Goal: Task Accomplishment & Management: Manage account settings

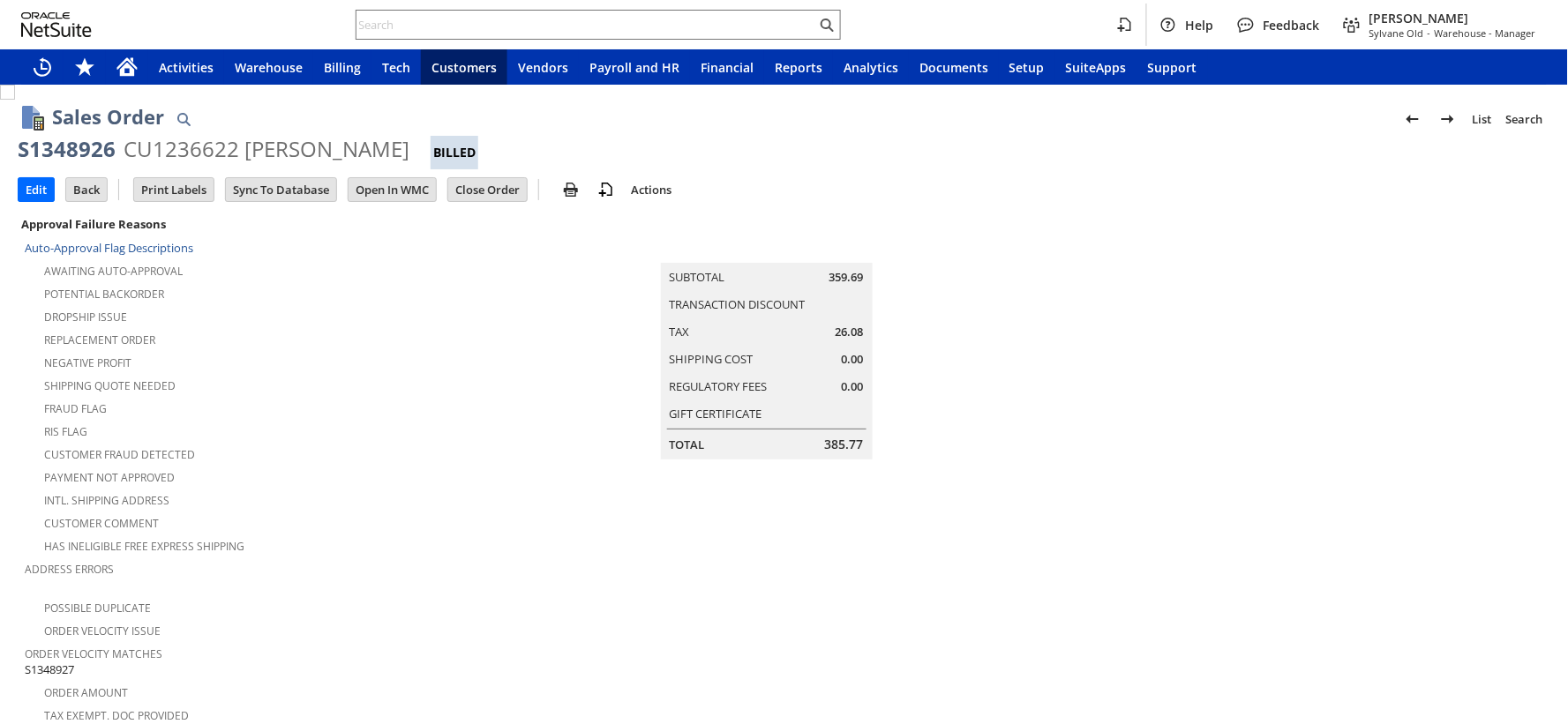
scroll to position [1175, 0]
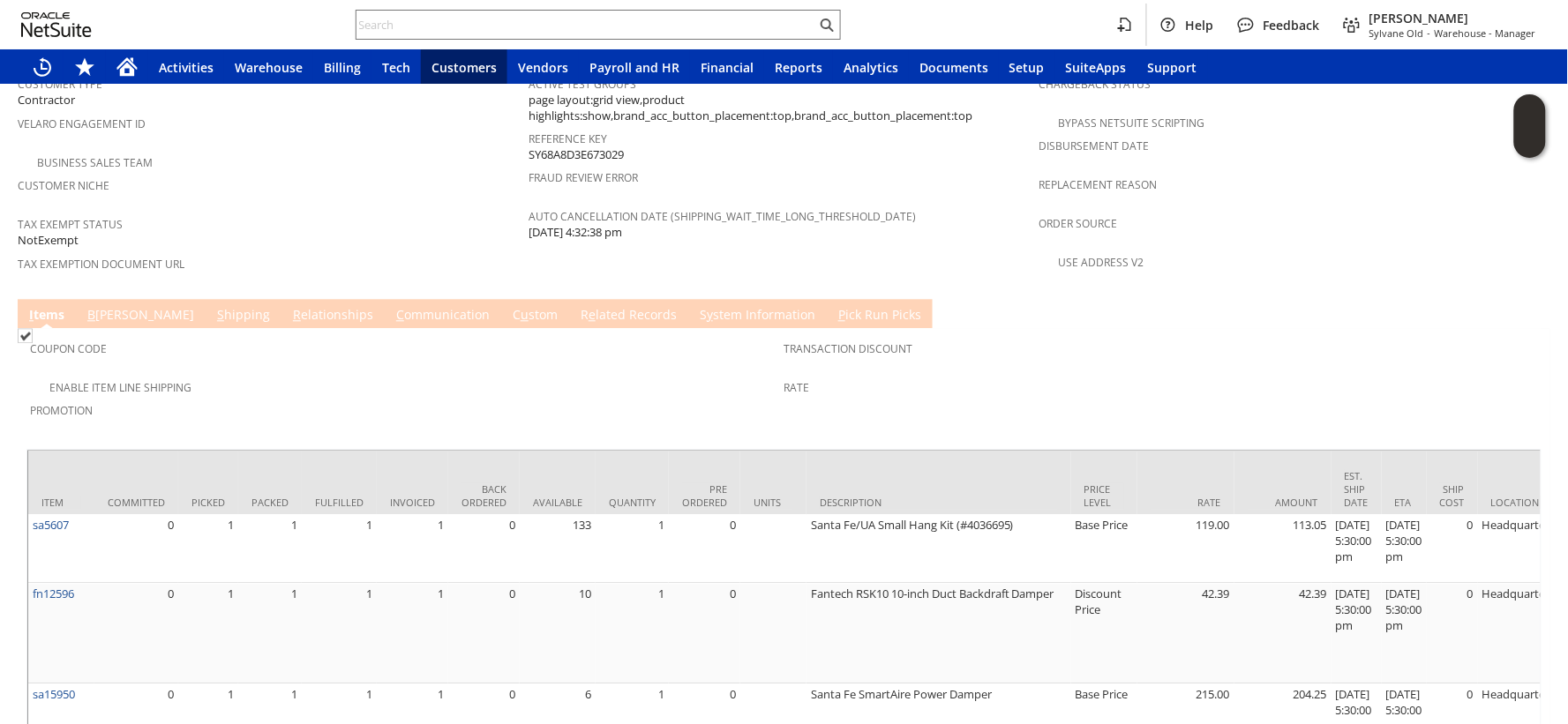
click at [576, 306] on link "R e lated Records" at bounding box center [629, 315] width 105 height 19
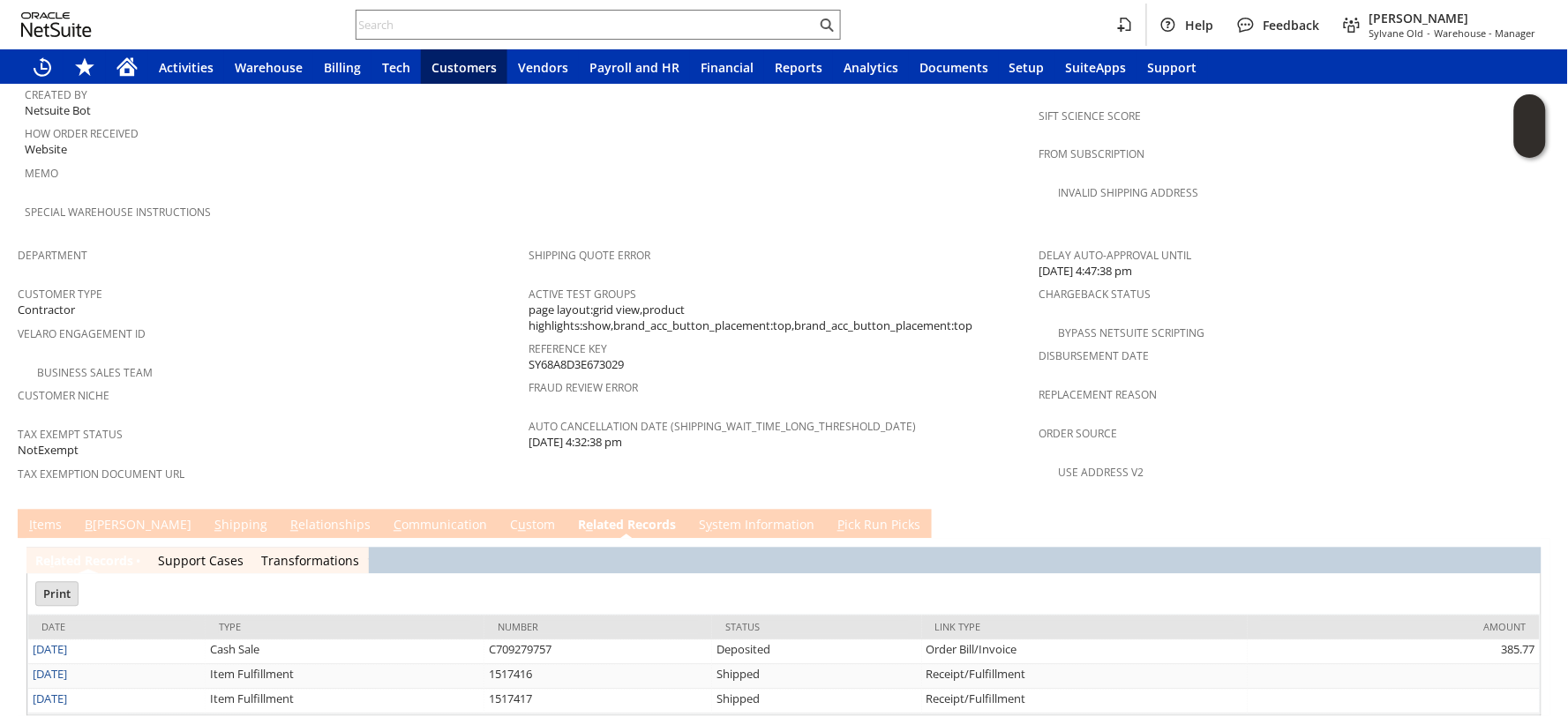
scroll to position [0, 0]
click at [40, 516] on link "I tems" at bounding box center [45, 525] width 42 height 19
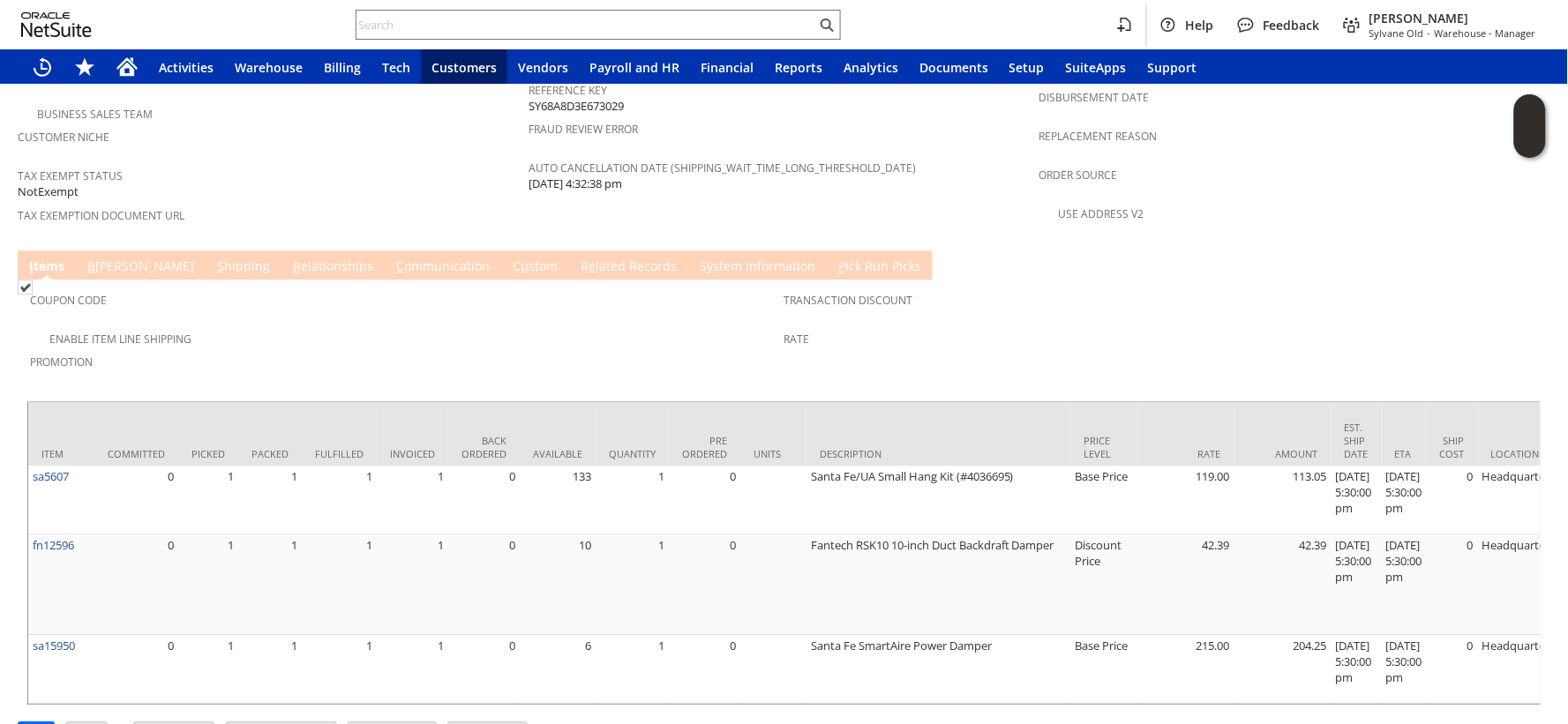
click at [501, 250] on td "C u stom" at bounding box center [535, 265] width 68 height 29
click at [589, 257] on span "e" at bounding box center [593, 265] width 7 height 17
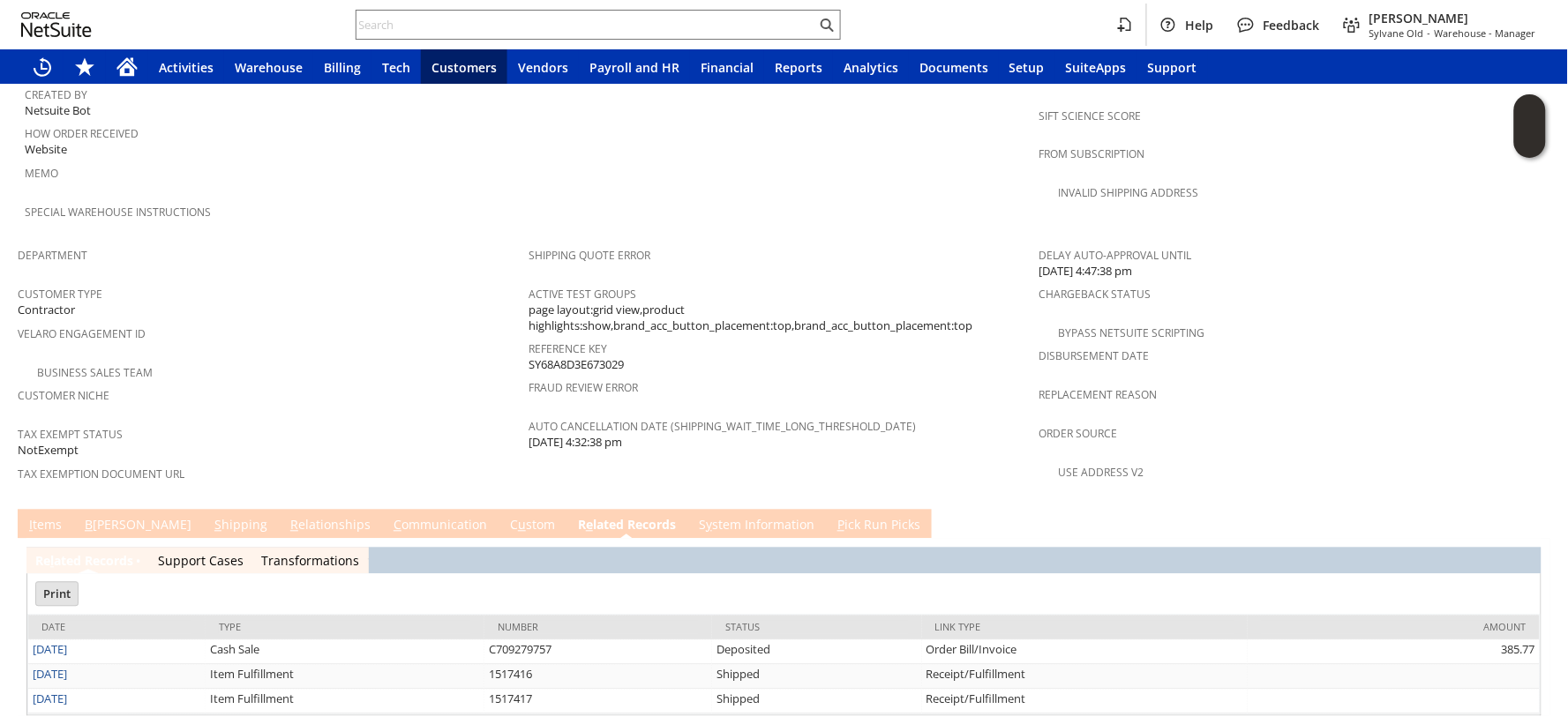
click at [38, 516] on link "I tems" at bounding box center [45, 525] width 42 height 19
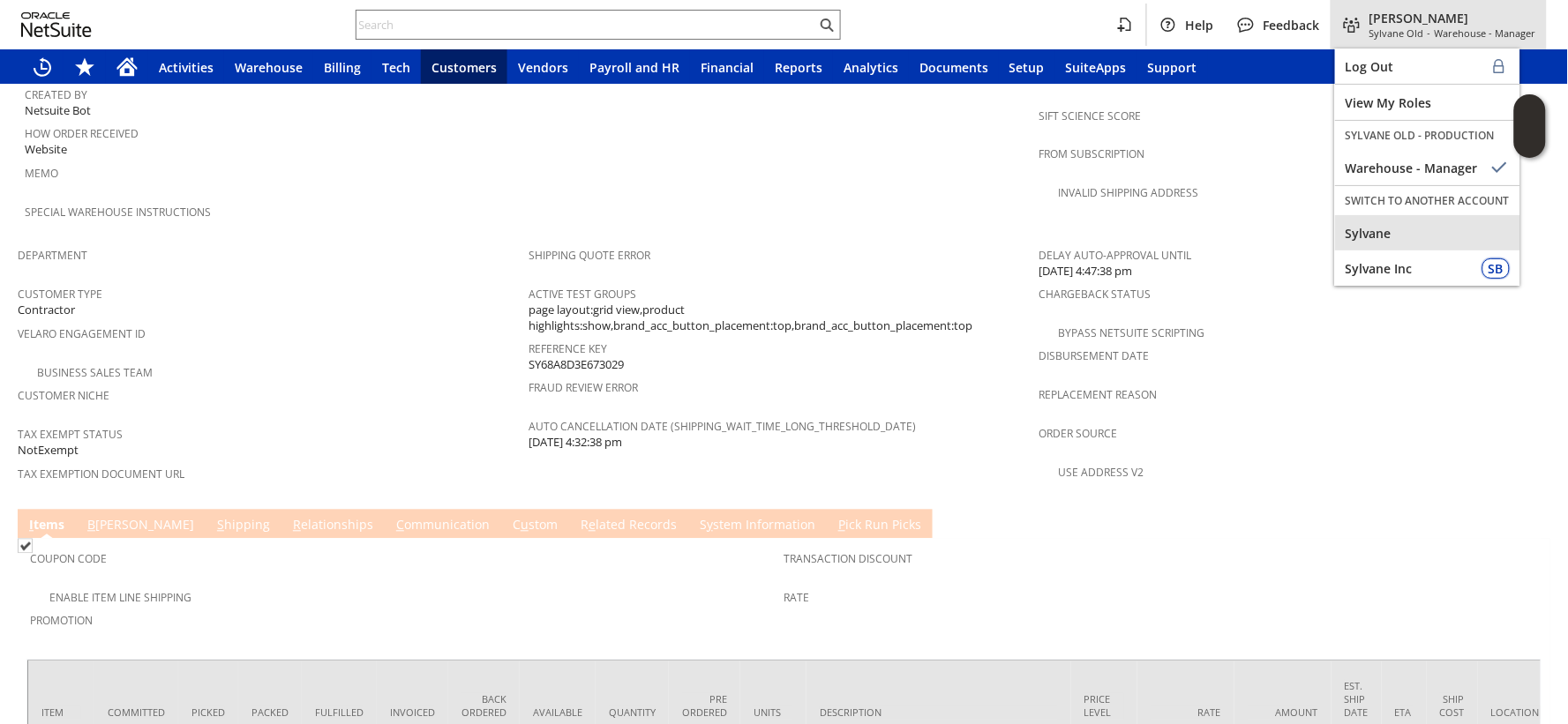
click at [1363, 233] on span "Sylvane" at bounding box center [1428, 233] width 164 height 17
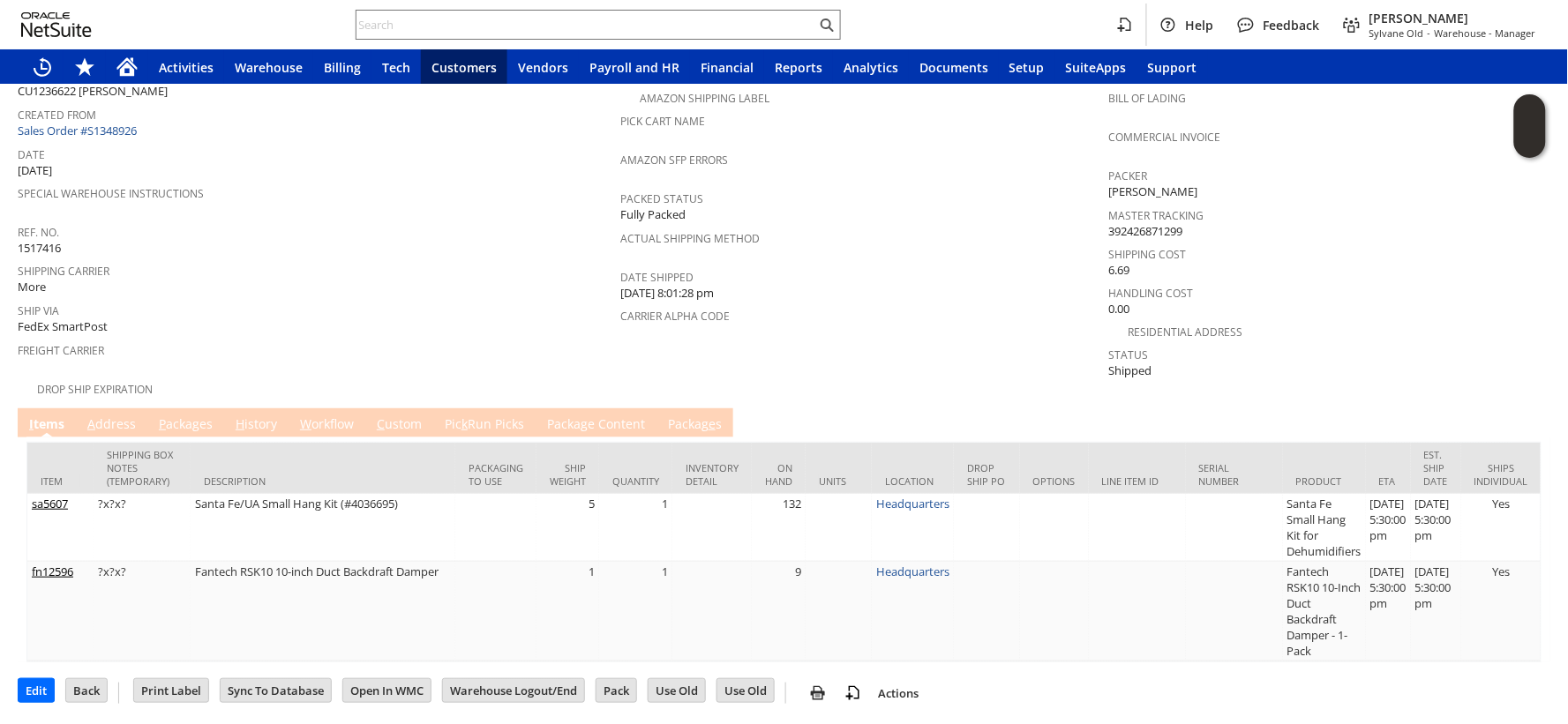
drag, startPoint x: 49, startPoint y: 491, endPoint x: 284, endPoint y: 263, distance: 327.4
click at [284, 263] on span "Shipping Carrier" at bounding box center [314, 268] width 593 height 20
click at [173, 415] on link "P ackages" at bounding box center [185, 424] width 62 height 19
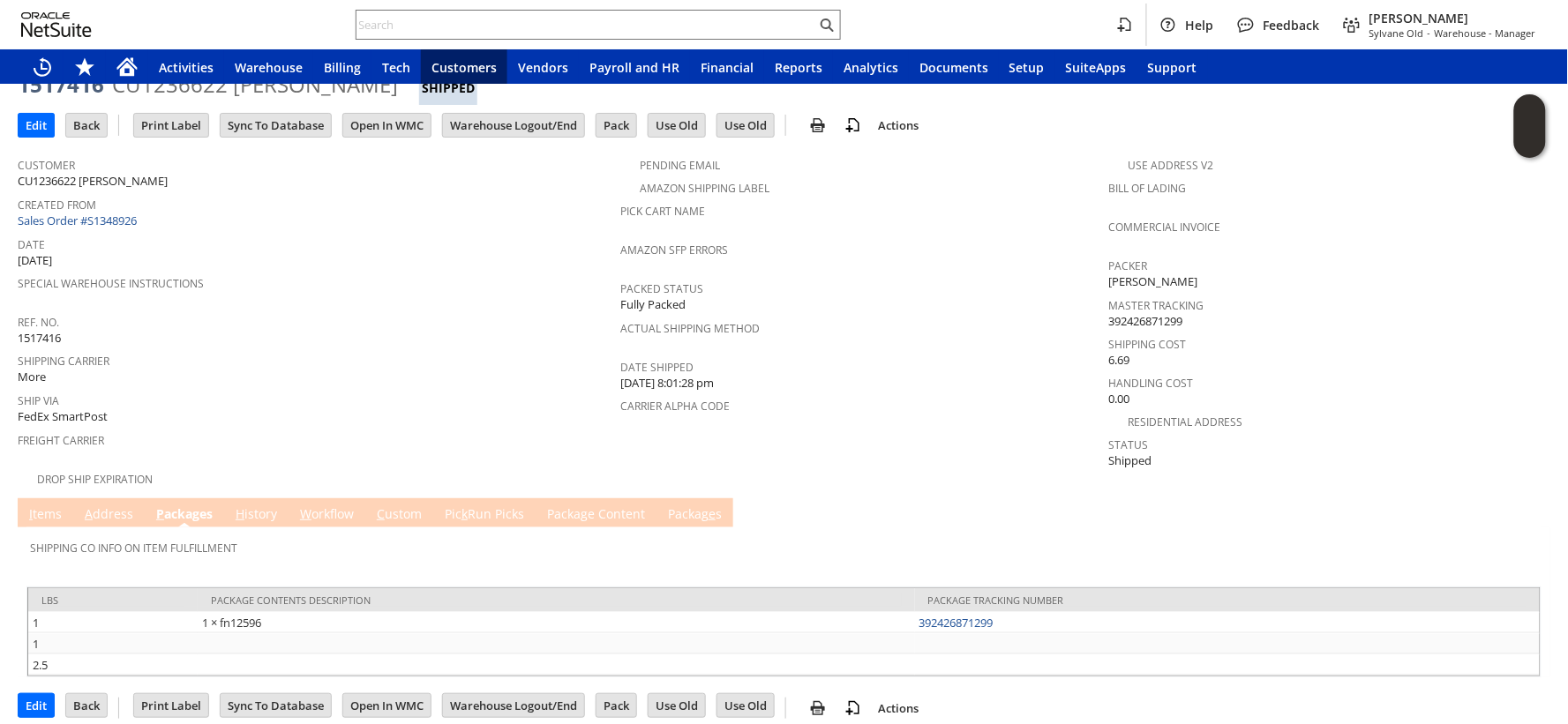
click at [44, 506] on link "I tems" at bounding box center [45, 515] width 42 height 19
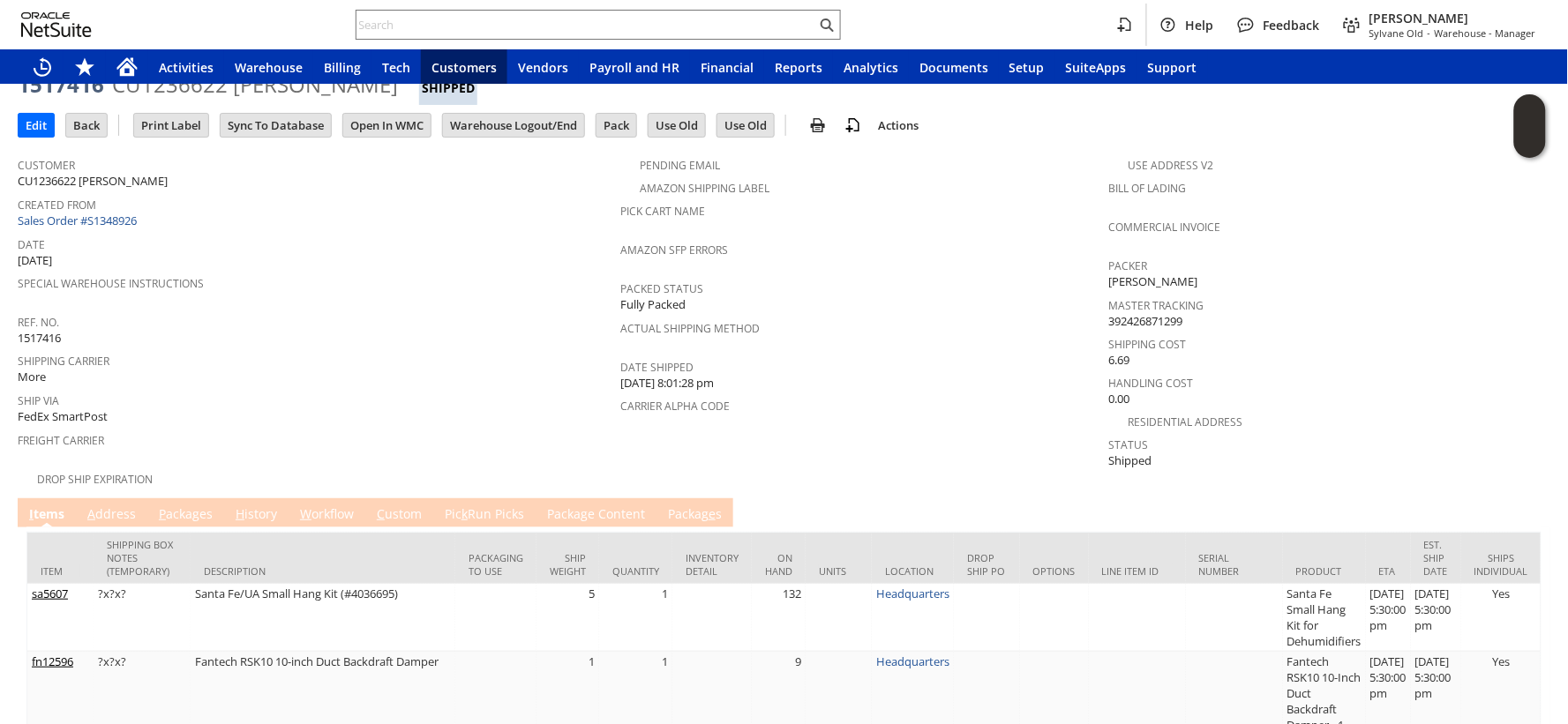
click at [195, 506] on link "P ackages" at bounding box center [185, 515] width 62 height 19
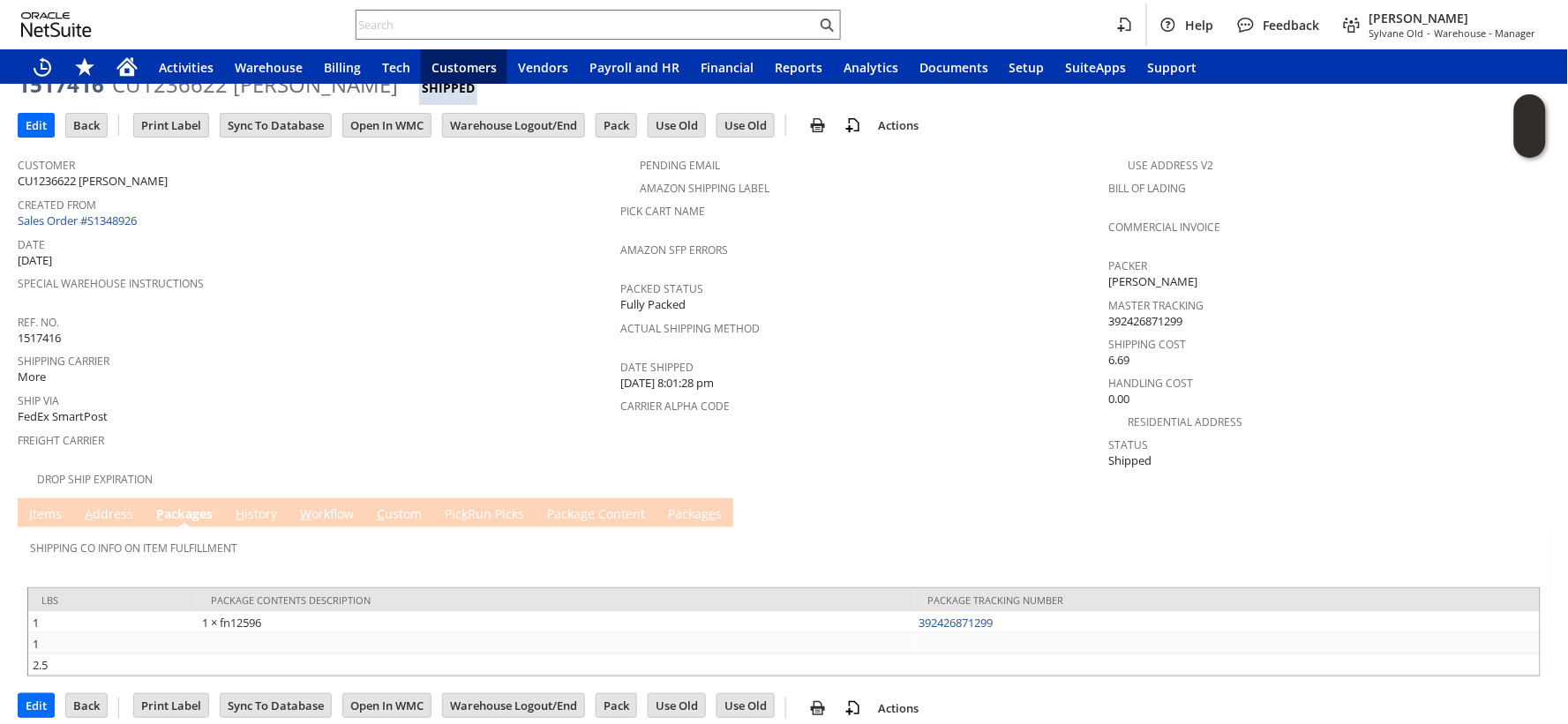
click at [285, 348] on span "Shipping Carrier" at bounding box center [314, 358] width 593 height 20
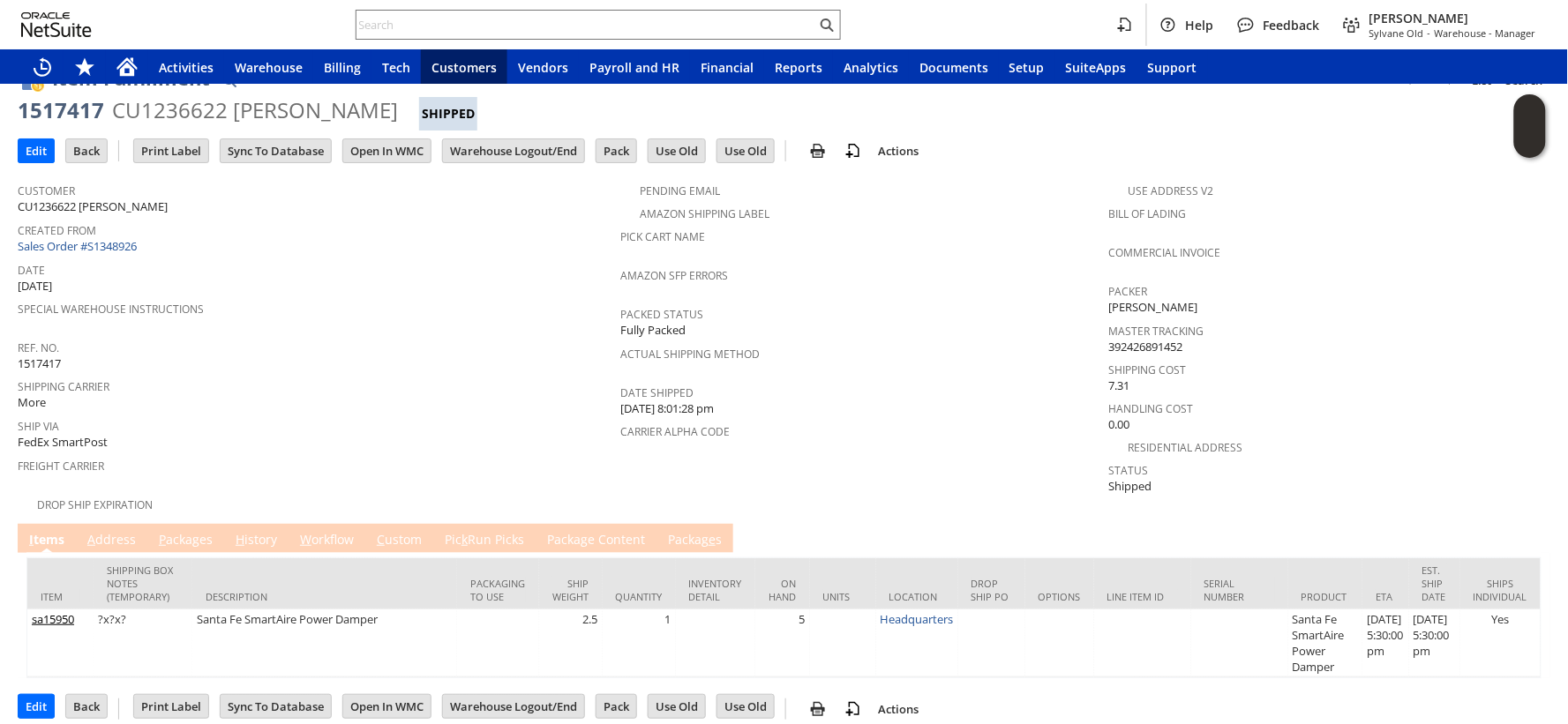
scroll to position [57, 0]
